Goal: Information Seeking & Learning: Learn about a topic

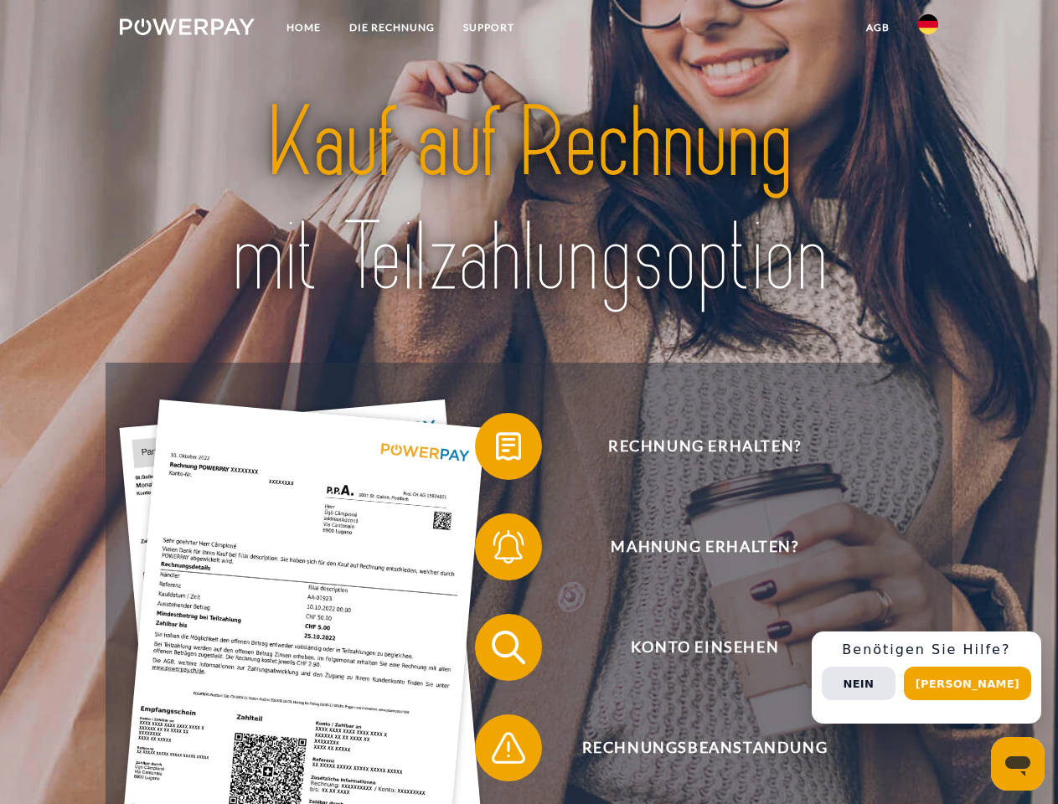
click at [187, 29] on img at bounding box center [187, 26] width 135 height 17
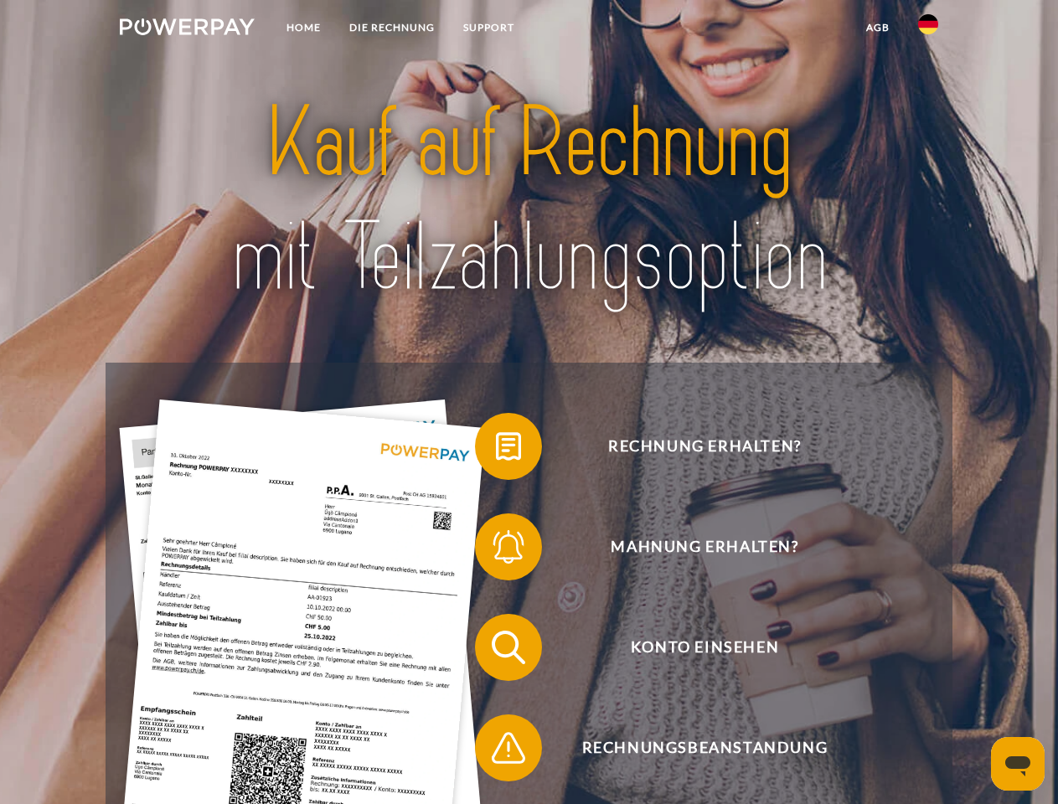
click at [928, 29] on img at bounding box center [928, 24] width 20 height 20
click at [877, 28] on link "agb" at bounding box center [878, 28] width 52 height 30
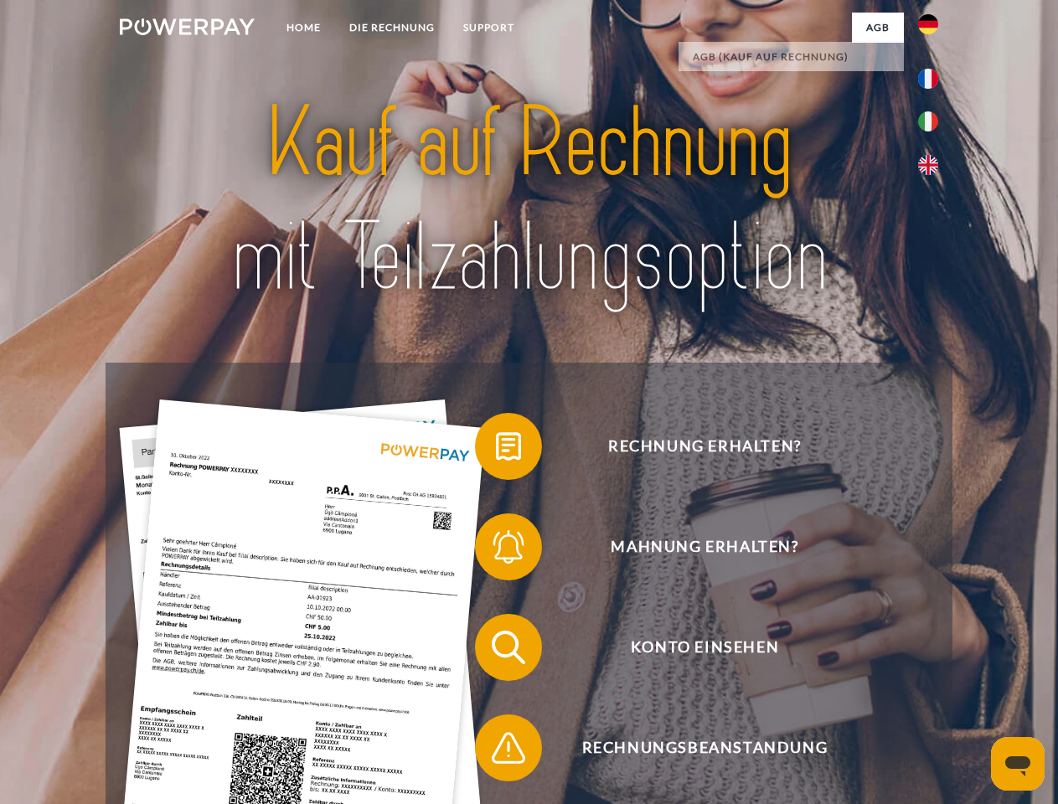
click at [496, 450] on span at bounding box center [483, 447] width 84 height 84
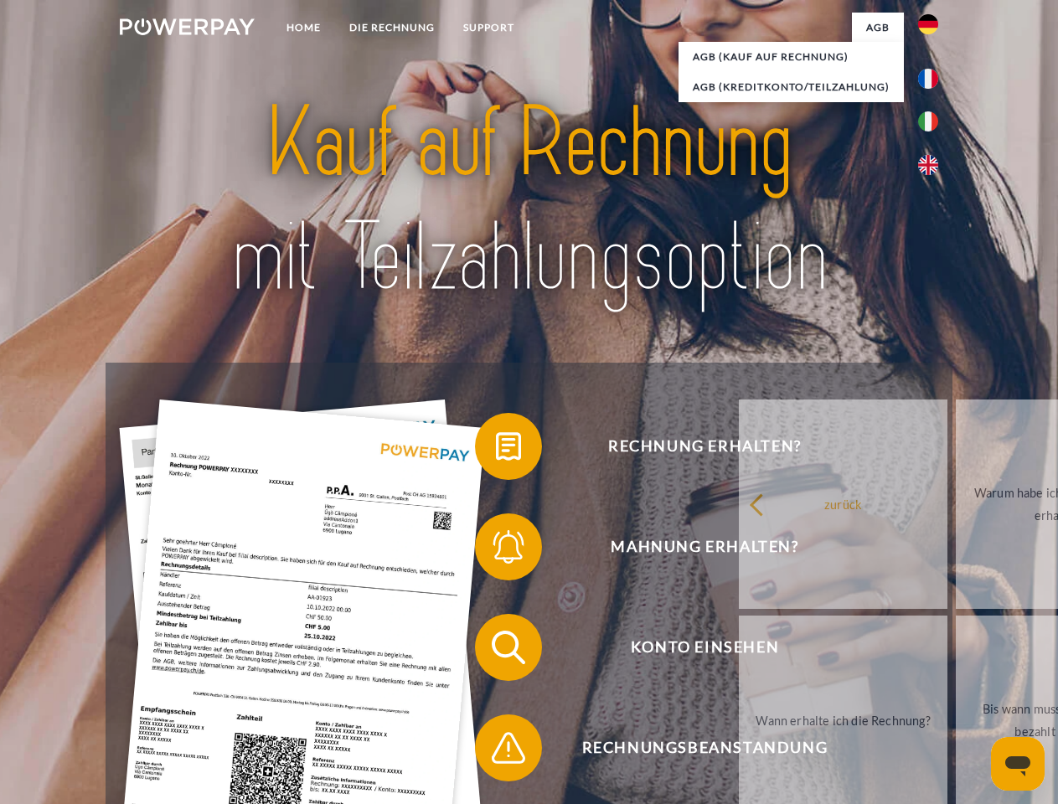
click at [496, 550] on span at bounding box center [483, 547] width 84 height 84
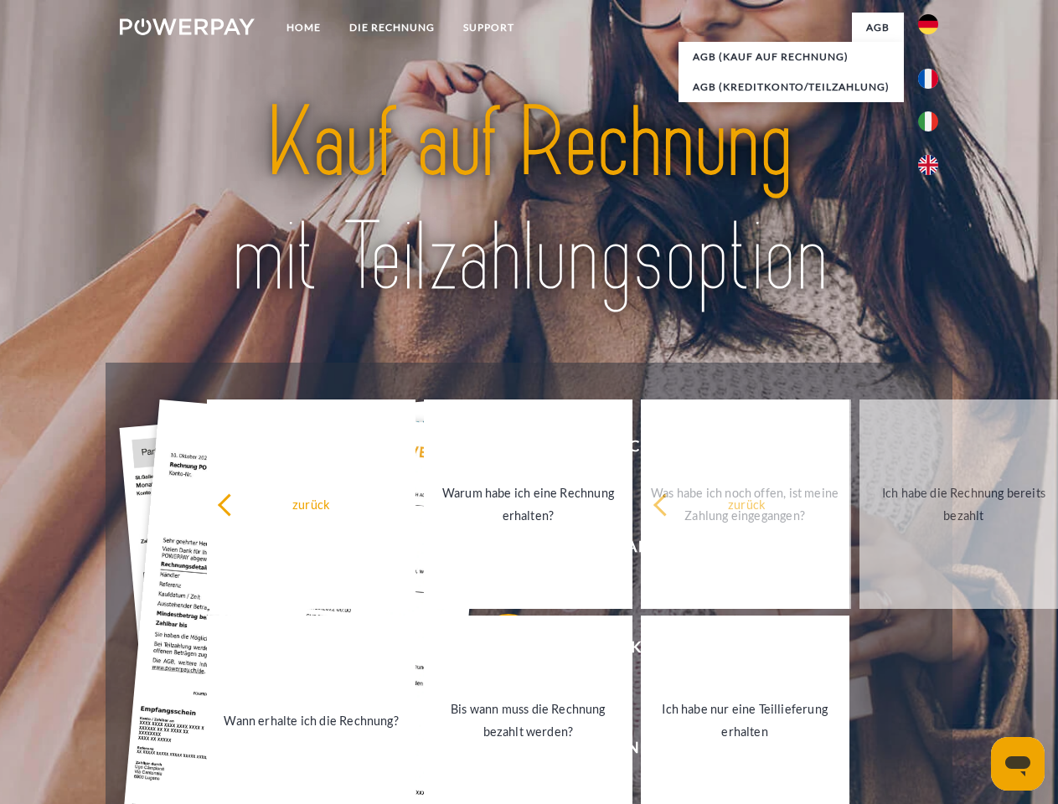
click at [496, 651] on link "Bis wann muss die Rechnung bezahlt werden?" at bounding box center [528, 720] width 209 height 209
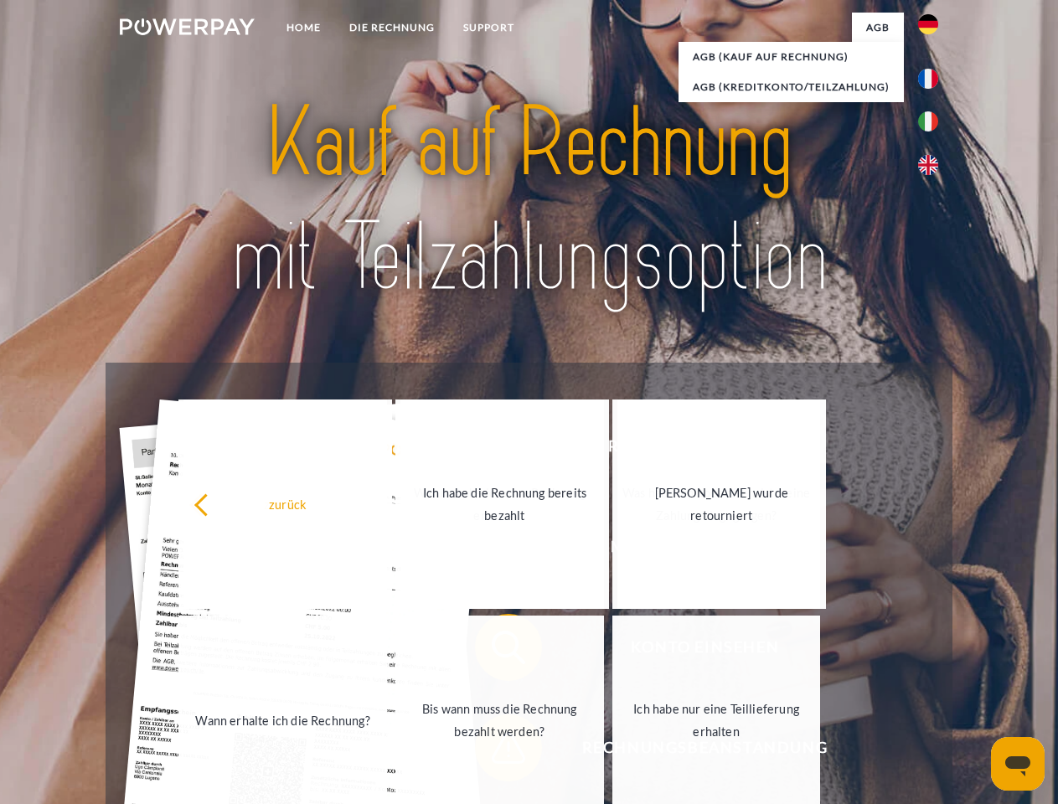
click at [496, 751] on div "zurück Warum habe ich eine Rechnung erhalten? Was habe ich noch offen, ist mein…" at bounding box center [500, 612] width 677 height 432
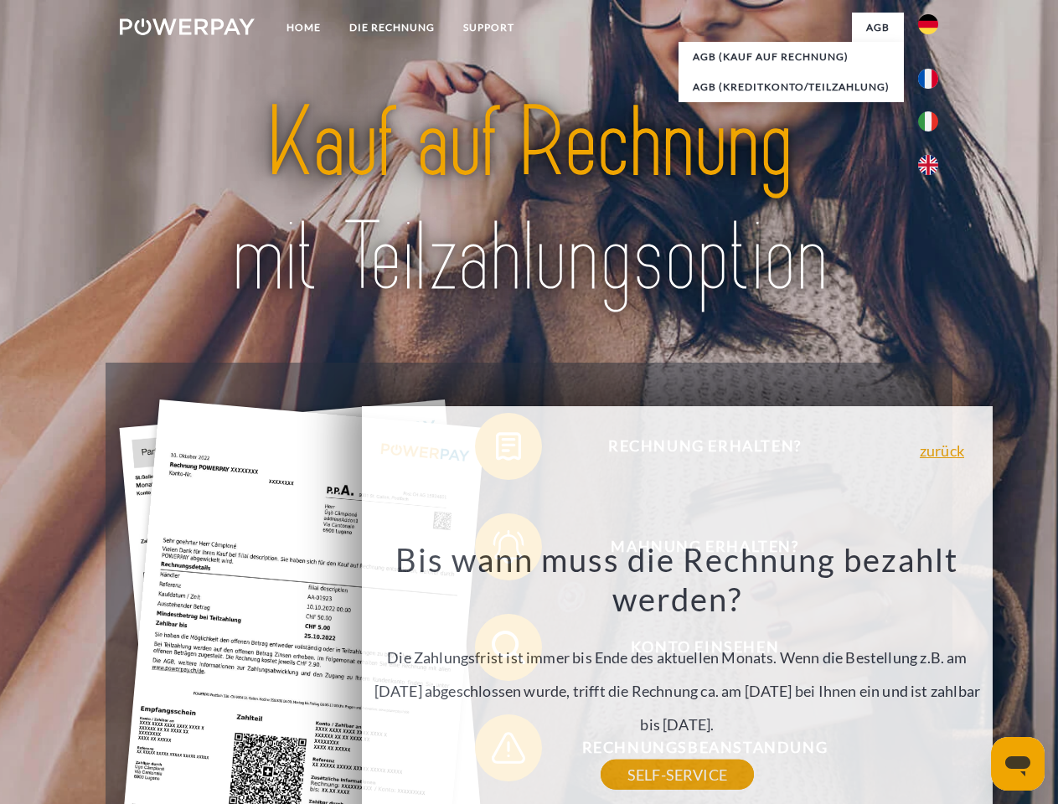
click at [932, 678] on div "Rechnung erhalten? Mahnung erhalten? Konto einsehen" at bounding box center [529, 698] width 846 height 670
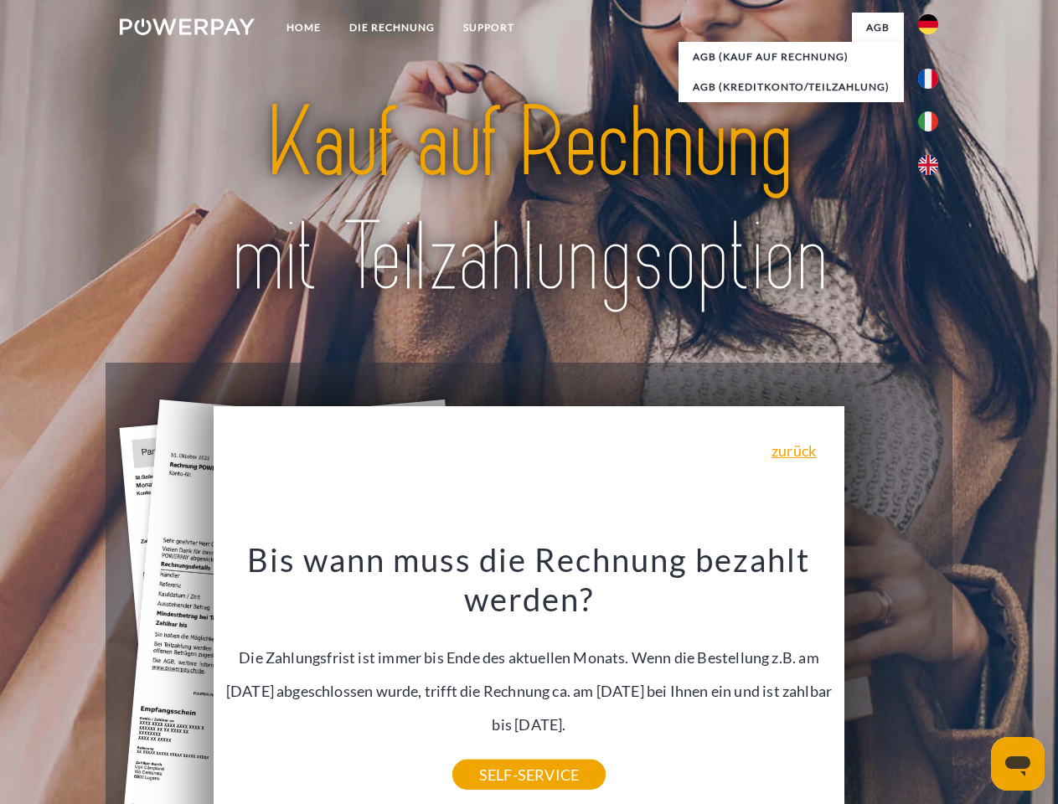
click at [891, 681] on span "Konto einsehen" at bounding box center [704, 647] width 410 height 67
click at [973, 683] on header "Home DIE RECHNUNG SUPPORT" at bounding box center [529, 578] width 1058 height 1157
